Goal: Transaction & Acquisition: Purchase product/service

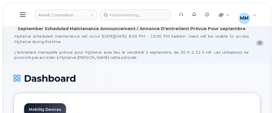
scroll to position [29, 0]
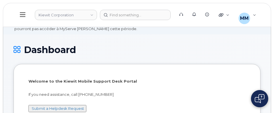
click at [16, 48] on icon at bounding box center [17, 50] width 7 height 10
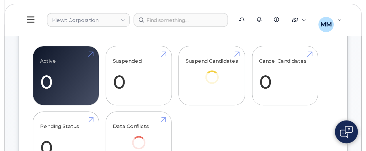
scroll to position [173, 0]
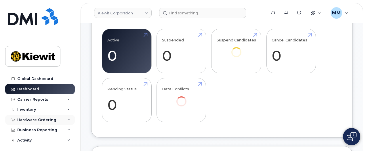
click at [34, 113] on div "Hardware Ordering" at bounding box center [40, 120] width 70 height 10
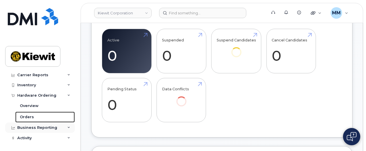
drag, startPoint x: 37, startPoint y: 118, endPoint x: 45, endPoint y: 123, distance: 9.4
click at [37, 113] on link "Orders" at bounding box center [45, 117] width 60 height 11
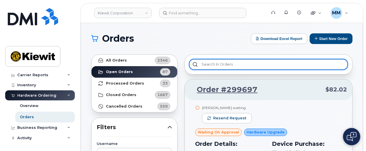
click at [211, 60] on input "text" at bounding box center [268, 64] width 158 height 10
paste input "[PERSON_NAME]"
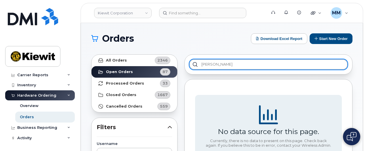
type input "[PERSON_NAME]"
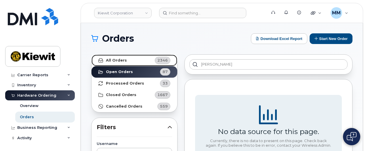
click at [160, 64] on div "2346" at bounding box center [163, 60] width 16 height 7
click at [127, 60] on link "All Orders 2346" at bounding box center [135, 61] width 86 height 12
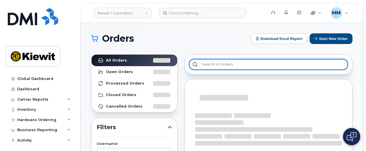
click at [206, 66] on input "text" at bounding box center [268, 64] width 158 height 10
paste input "[PERSON_NAME]"
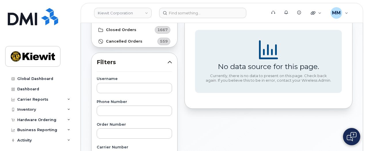
scroll to position [77, 0]
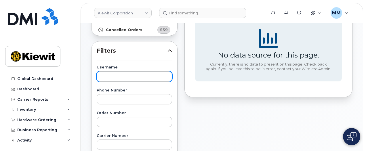
type input "[PERSON_NAME]"
click at [108, 77] on input "text" at bounding box center [134, 76] width 75 height 10
paste input "[PERSON_NAME]"
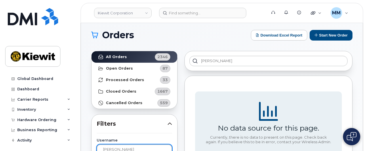
scroll to position [0, 0]
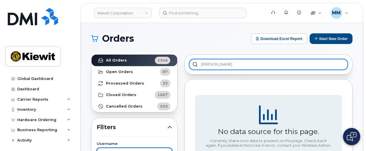
type input "[PERSON_NAME]"
click at [229, 65] on input "[PERSON_NAME]" at bounding box center [268, 64] width 158 height 10
click at [236, 67] on input "[PERSON_NAME]" at bounding box center [268, 64] width 158 height 10
type input "C"
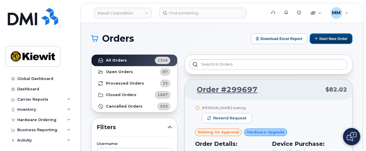
click at [320, 41] on button "Start New Order" at bounding box center [331, 38] width 43 height 11
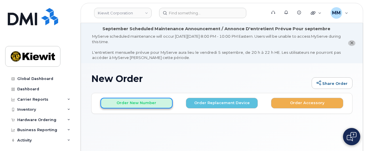
click at [158, 107] on button "Order New Number" at bounding box center [137, 103] width 72 height 11
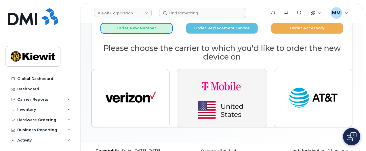
scroll to position [77, 0]
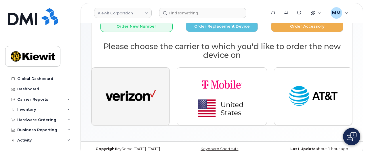
click at [132, 108] on img "button" at bounding box center [131, 97] width 50 height 26
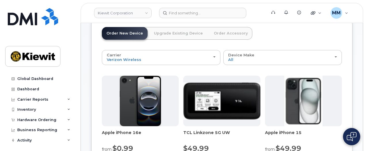
scroll to position [115, 0]
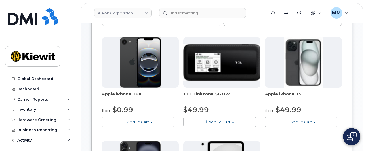
click at [171, 122] on button "Add To Cart" at bounding box center [138, 122] width 72 height 10
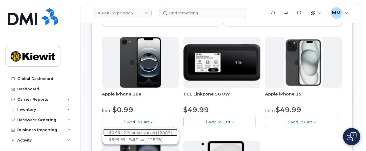
click at [170, 132] on link "$0.99 - 2 Year Activation (128GB)" at bounding box center [140, 132] width 74 height 7
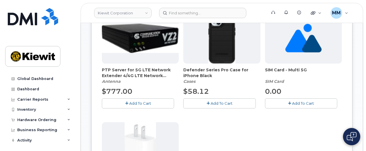
scroll to position [153, 0]
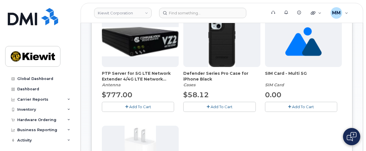
click at [207, 103] on button "Add To Cart" at bounding box center [219, 107] width 72 height 10
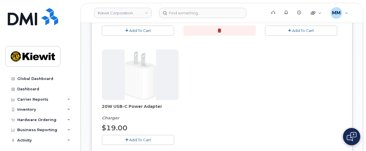
scroll to position [230, 0]
drag, startPoint x: 150, startPoint y: 141, endPoint x: 166, endPoint y: 134, distance: 17.3
click at [150, 142] on span "Add To Cart" at bounding box center [140, 139] width 22 height 5
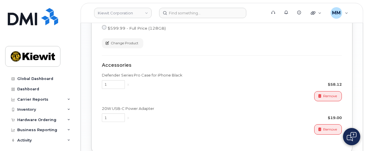
scroll to position [499, 0]
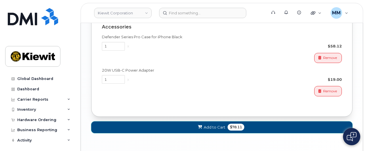
click at [199, 127] on button "Add to Cart $78.11" at bounding box center [221, 128] width 261 height 12
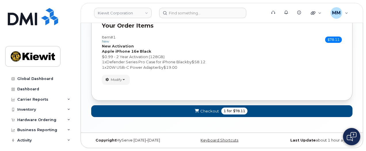
scroll to position [406, 0]
click at [208, 114] on button "Checkout 1 for $78.11" at bounding box center [221, 111] width 261 height 12
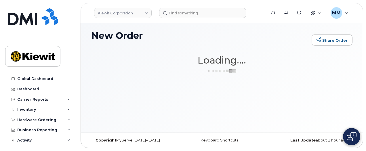
scroll to position [43, 0]
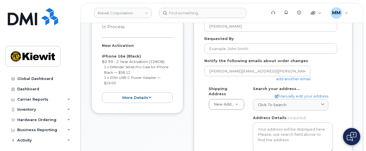
scroll to position [115, 0]
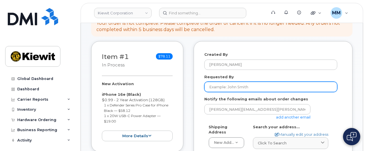
click at [232, 83] on input "Requested By" at bounding box center [270, 87] width 133 height 10
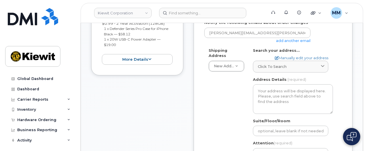
scroll to position [230, 0]
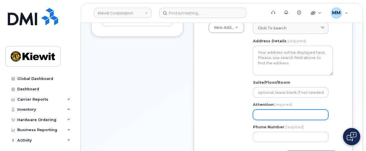
click at [263, 110] on input "Attention (required)" at bounding box center [290, 115] width 75 height 10
paste input "Megan.Wood1"
select select
type input "Megan.Wood1"
drag, startPoint x: 273, startPoint y: 112, endPoint x: 273, endPoint y: 117, distance: 4.9
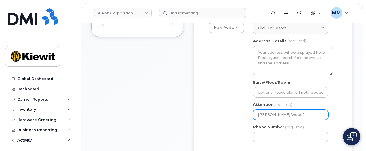
click at [273, 112] on input "Megan.Wood1" at bounding box center [290, 115] width 75 height 10
select select
type input "Megan.ood1"
select select
type input "Megan. ood1"
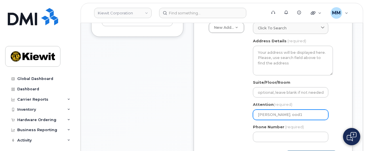
select select
type input "Megan. od1"
select select
type input "Megan. d1"
select select
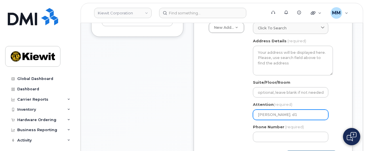
type input "Megan. 1"
select select
type input "Megan."
select select
type input "Megan"
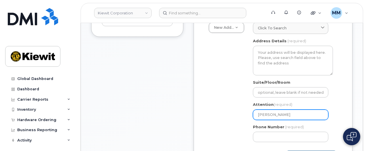
select select
type input "Megan W"
select select
type input "Megan Wo"
select select
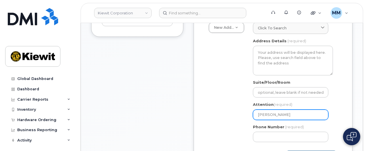
type input "Megan Woo"
select select
type input "Megan Wood"
select select
type input "Megan Wood a"
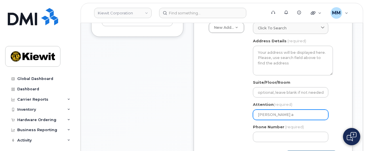
select select
type input "Megan Wood an"
select select
type input "Megan Wood and"
select select
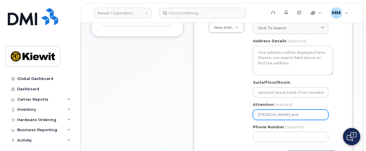
type input "Megan Wood an"
select select
type input "Megan Wood a"
select select
type input "Megan Wood"
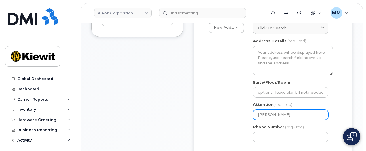
select select
type input "Megan Wood a"
select select
type input "Megan Wood an"
select select
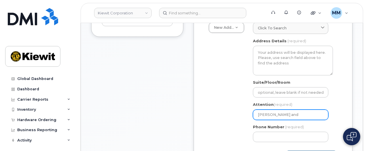
click at [302, 110] on input "Megan Wood and" at bounding box center [290, 115] width 75 height 10
paste input "[PERSON_NAME]"
type input "[PERSON_NAME] and [PERSON_NAME]"
select select
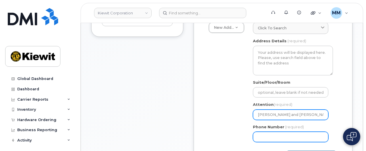
type input "[PERSON_NAME] and [PERSON_NAME]"
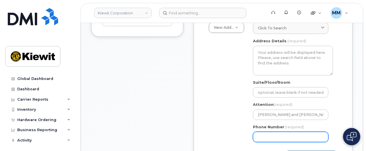
click at [272, 133] on input "Phone Number" at bounding box center [290, 137] width 75 height 10
type input "877772770"
select select
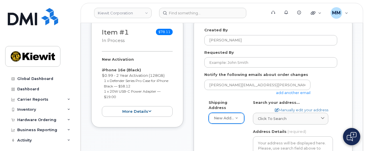
scroll to position [115, 0]
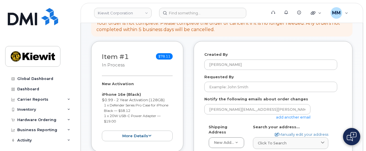
type input "8777727707"
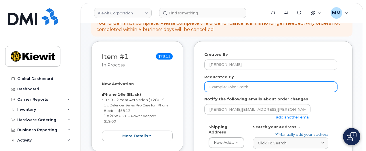
click at [227, 83] on input "Requested By" at bounding box center [270, 87] width 133 height 10
paste input "[PERSON_NAME]"
type input "[PERSON_NAME]"
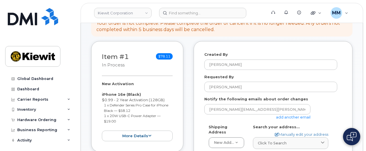
click at [284, 115] on link "add another email" at bounding box center [293, 117] width 35 height 5
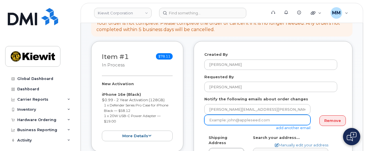
click at [225, 115] on input "email" at bounding box center [257, 120] width 106 height 10
drag, startPoint x: 230, startPoint y: 115, endPoint x: 232, endPoint y: 120, distance: 5.4
click at [231, 115] on input "David.Guitterez@kiewit.com" at bounding box center [257, 120] width 106 height 10
click at [232, 115] on input "David.Guitierez@kiewit.com" at bounding box center [257, 120] width 106 height 10
type input "[PERSON_NAME][EMAIL_ADDRESS][PERSON_NAME][PERSON_NAME][DOMAIN_NAME]"
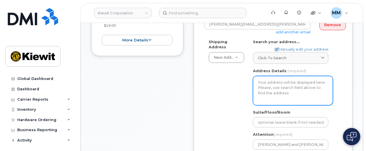
scroll to position [192, 0]
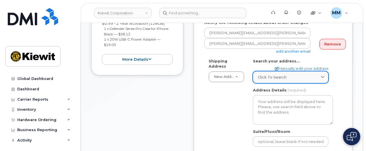
click at [294, 75] on div "Click to search" at bounding box center [291, 77] width 66 height 5
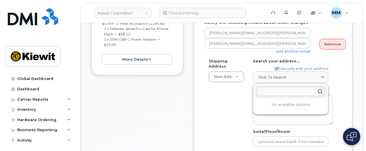
click at [279, 88] on input "text" at bounding box center [291, 91] width 68 height 9
paste input "4301 S Vista Park Ave, Sioux Falls, SD 57106"
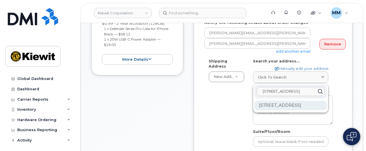
type input "4301 S Vista Park Ave, Sioux Falls, SD 57106"
click at [280, 101] on div "4301 S Vista Park Ave Sioux Falls SD 57106-7859" at bounding box center [291, 106] width 73 height 10
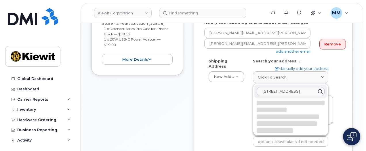
select select
type textarea "4301 S Vista Park Ave SIOUX FALLS SD 57106-7859 UNITED STATES"
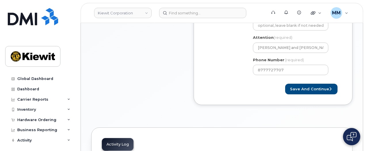
scroll to position [346, 0]
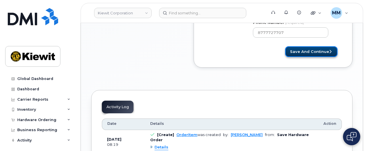
click at [295, 49] on button "Save and Continue" at bounding box center [311, 51] width 52 height 11
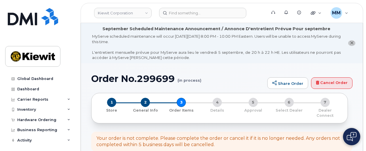
select select
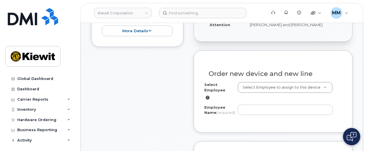
scroll to position [230, 0]
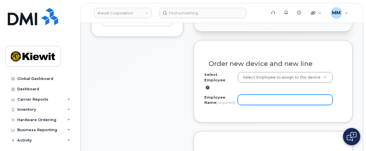
click at [271, 99] on input "Employee Name (required)" at bounding box center [285, 100] width 95 height 10
paste input "[PERSON_NAME]"
type input "[PERSON_NAME]"
click at [268, 95] on input "[PERSON_NAME]" at bounding box center [285, 100] width 95 height 10
click at [285, 98] on input "[PERSON_NAME]" at bounding box center [285, 100] width 95 height 10
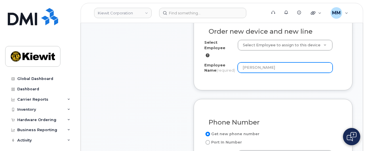
scroll to position [307, 0]
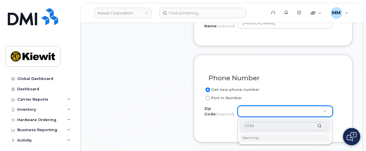
type input "57106"
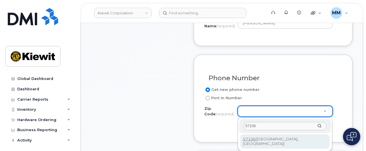
type input "57106 ([GEOGRAPHIC_DATA], [GEOGRAPHIC_DATA])"
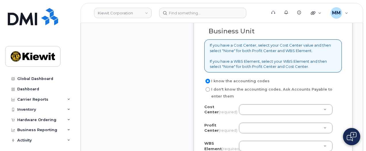
scroll to position [537, 0]
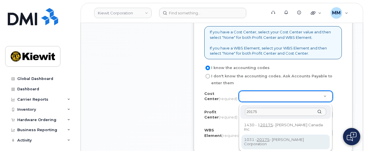
type input "20175"
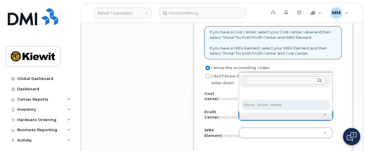
select select "None"
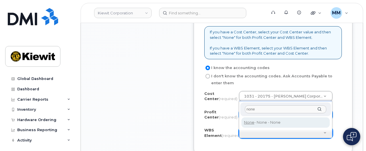
type input "none"
type input "None"
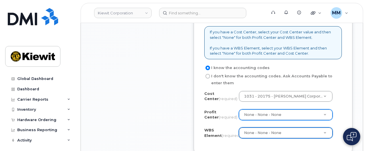
scroll to position [576, 0]
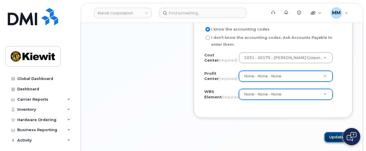
click at [328, 140] on button "Update" at bounding box center [339, 137] width 28 height 11
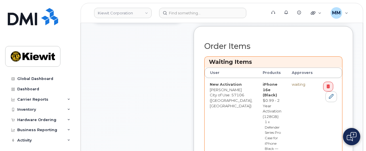
scroll to position [269, 0]
drag, startPoint x: 327, startPoint y: 96, endPoint x: 280, endPoint y: 130, distance: 57.7
click at [329, 96] on icon at bounding box center [331, 96] width 5 height 5
drag, startPoint x: 325, startPoint y: 92, endPoint x: 285, endPoint y: 100, distance: 41.1
click at [326, 92] on link at bounding box center [332, 97] width 12 height 11
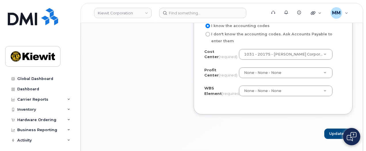
scroll to position [576, 0]
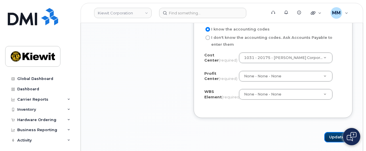
drag, startPoint x: 331, startPoint y: 137, endPoint x: 201, endPoint y: 128, distance: 130.2
click at [331, 137] on button "Update" at bounding box center [339, 137] width 28 height 11
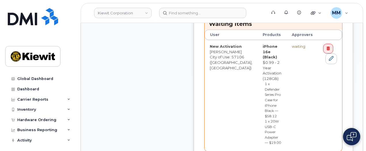
scroll to position [269, 0]
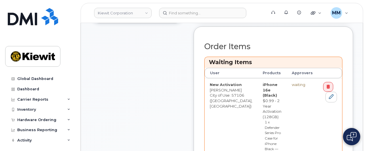
click at [171, 44] on div "Item #1 in process $78.11 New Activation [PERSON_NAME] iPhone 16e (Black) $0.99…" at bounding box center [137, 70] width 92 height 317
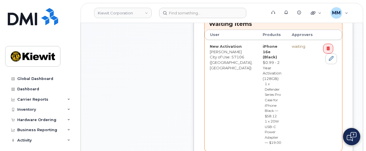
drag, startPoint x: 316, startPoint y: 124, endPoint x: 163, endPoint y: 124, distance: 152.9
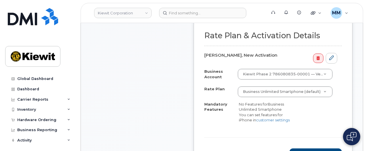
scroll to position [307, 0]
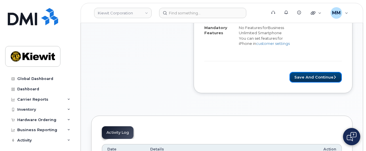
click at [305, 80] on button "Save and Continue" at bounding box center [316, 77] width 52 height 11
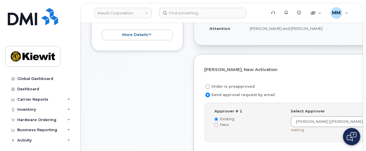
scroll to position [230, 0]
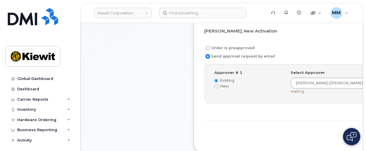
drag, startPoint x: 313, startPoint y: 133, endPoint x: 290, endPoint y: 148, distance: 27.5
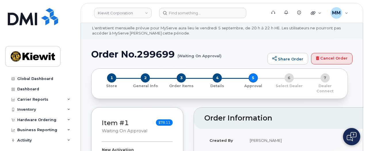
scroll to position [38, 0]
